Goal: Task Accomplishment & Management: Use online tool/utility

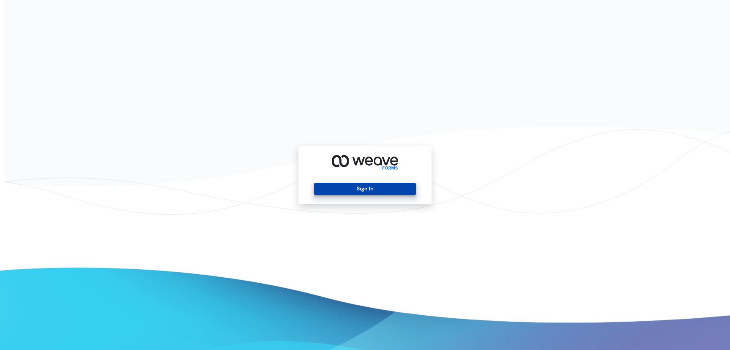
click at [377, 184] on button "Sign In" at bounding box center [365, 189] width 102 height 12
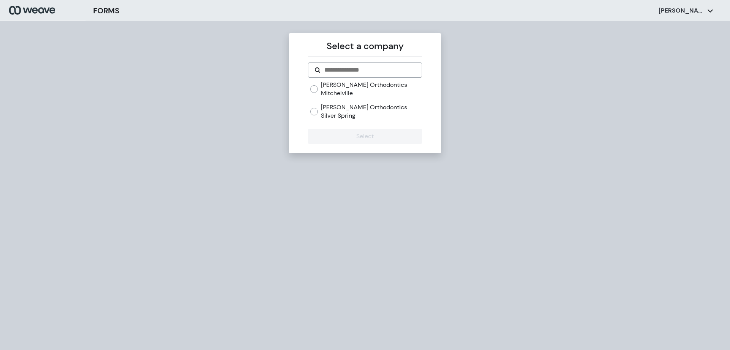
click at [370, 85] on label "[PERSON_NAME] Orthodontics Mitchelville" at bounding box center [371, 89] width 101 height 16
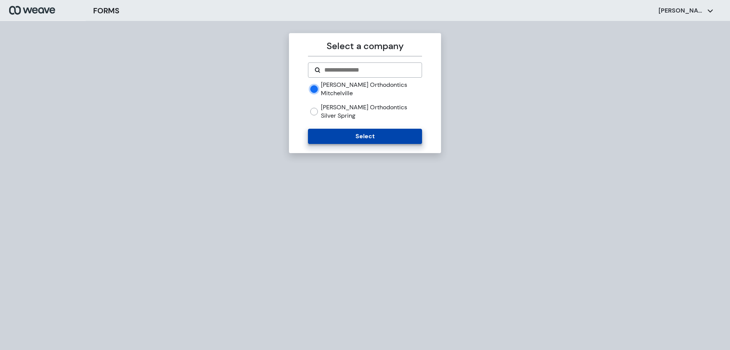
click at [361, 129] on button "Select" at bounding box center [365, 136] width 114 height 15
